Goal: Task Accomplishment & Management: Manage account settings

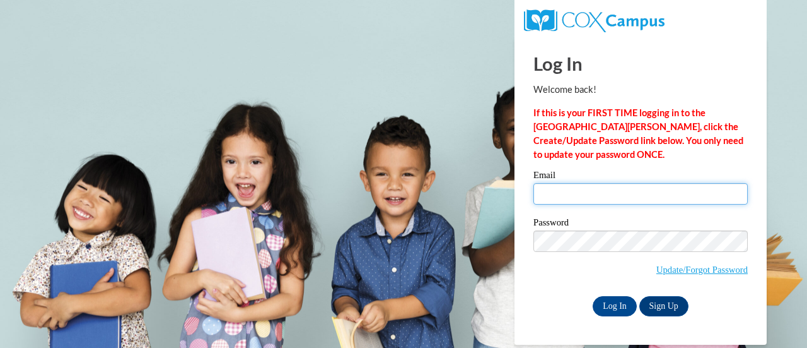
click at [574, 190] on input "Email" at bounding box center [641, 193] width 214 height 21
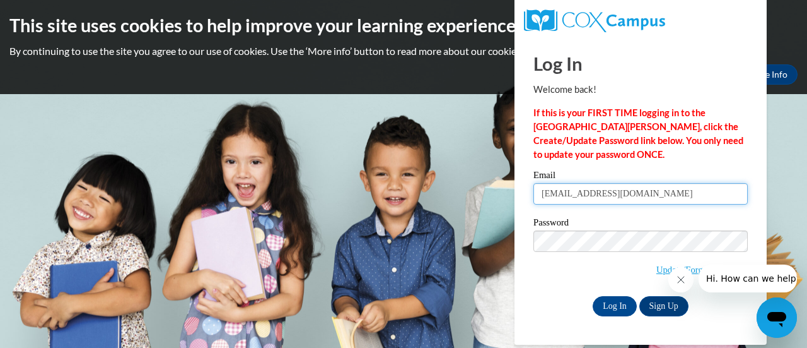
type input "[EMAIL_ADDRESS][DOMAIN_NAME]"
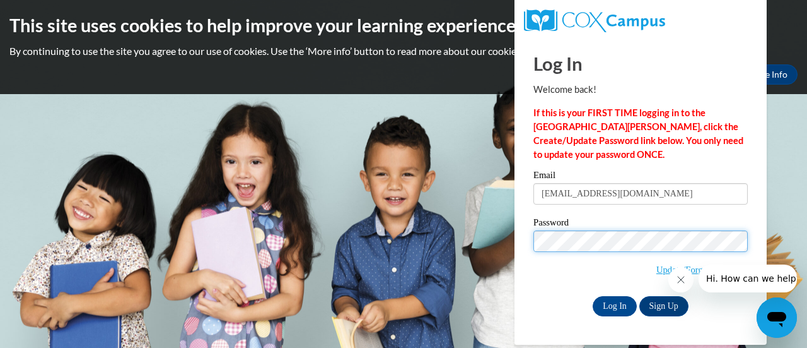
click at [593, 296] on input "Log In" at bounding box center [615, 306] width 44 height 20
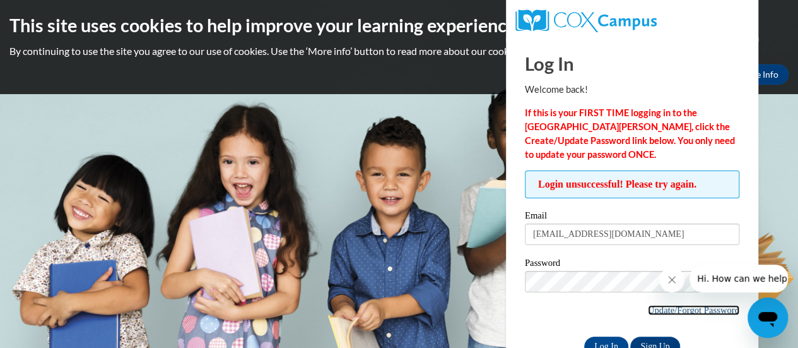
click at [691, 310] on link "Update/Forgot Password" at bounding box center [693, 310] width 91 height 10
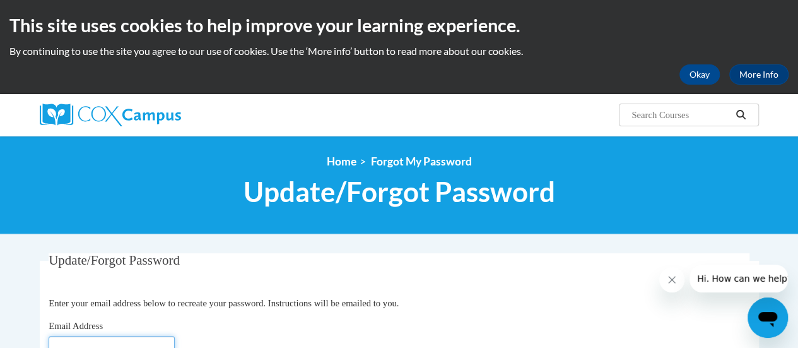
click at [107, 346] on input "Email Address" at bounding box center [112, 346] width 126 height 21
type input "[EMAIL_ADDRESS][DOMAIN_NAME]"
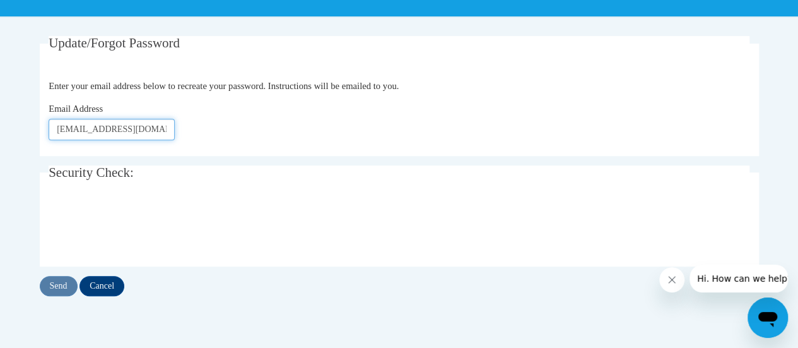
scroll to position [220, 0]
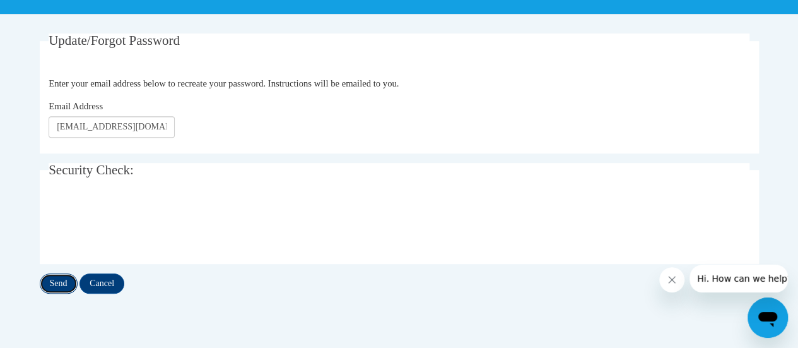
click at [63, 281] on input "Send" at bounding box center [59, 283] width 38 height 20
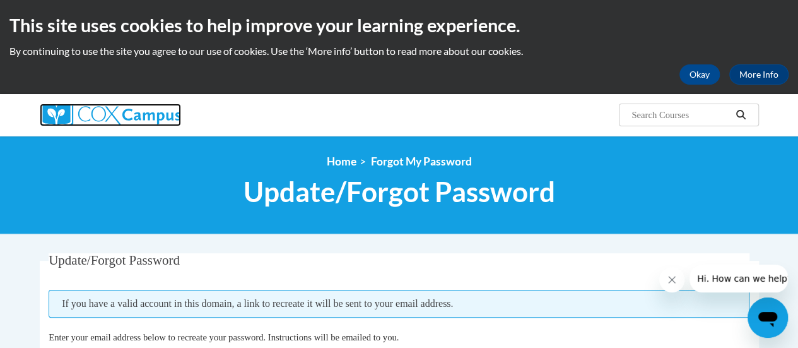
click at [98, 118] on img at bounding box center [110, 114] width 141 height 23
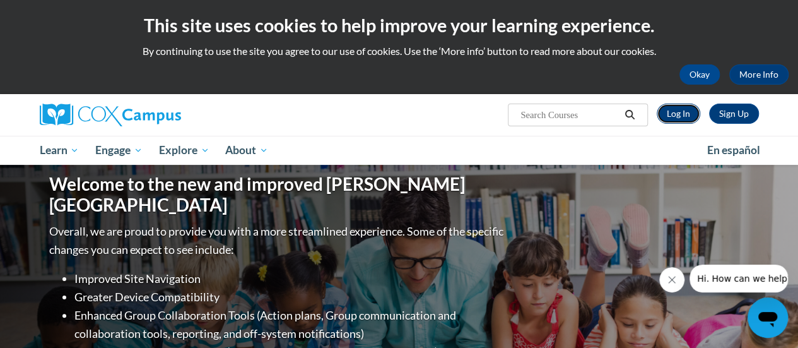
click at [681, 115] on link "Log In" at bounding box center [679, 113] width 44 height 20
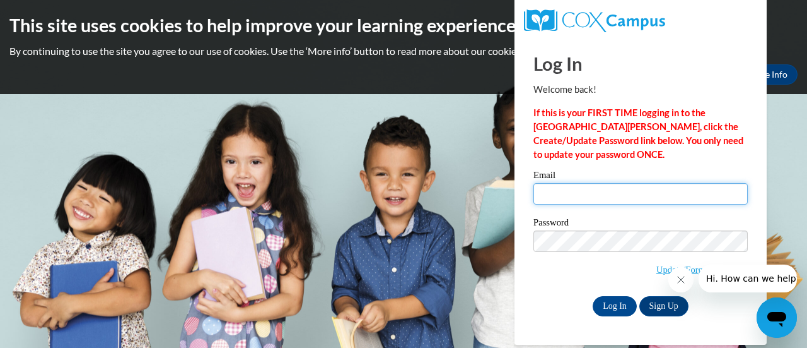
click at [550, 199] on input "Email" at bounding box center [641, 193] width 214 height 21
type input "denniscalandra@yahoo.com"
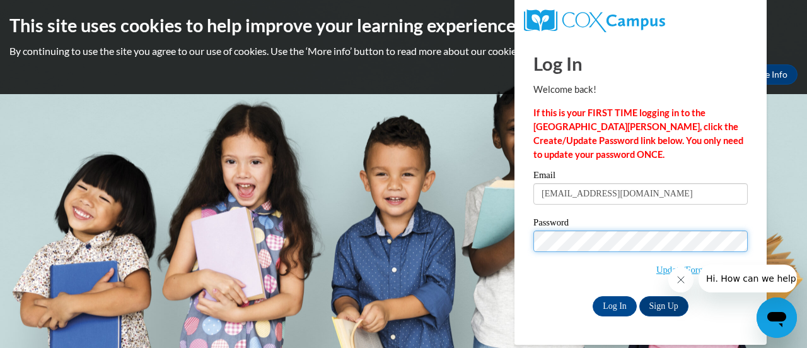
click at [593, 296] on input "Log In" at bounding box center [615, 306] width 44 height 20
